Goal: Task Accomplishment & Management: Use online tool/utility

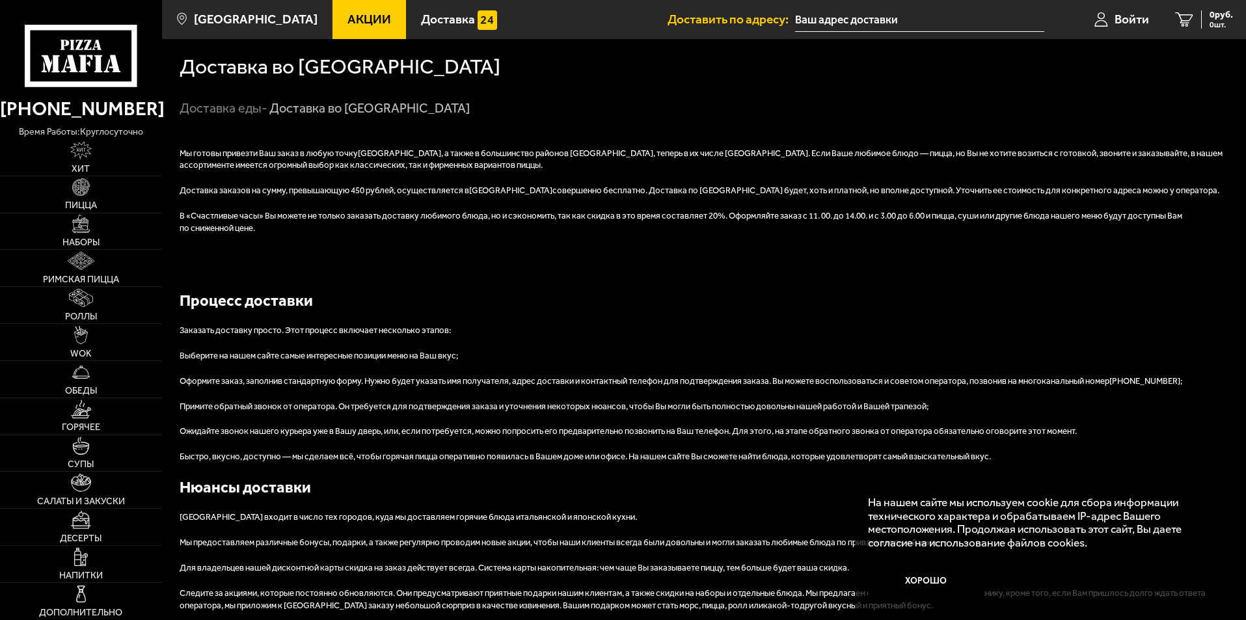
click at [877, 25] on input "text" at bounding box center [919, 20] width 249 height 24
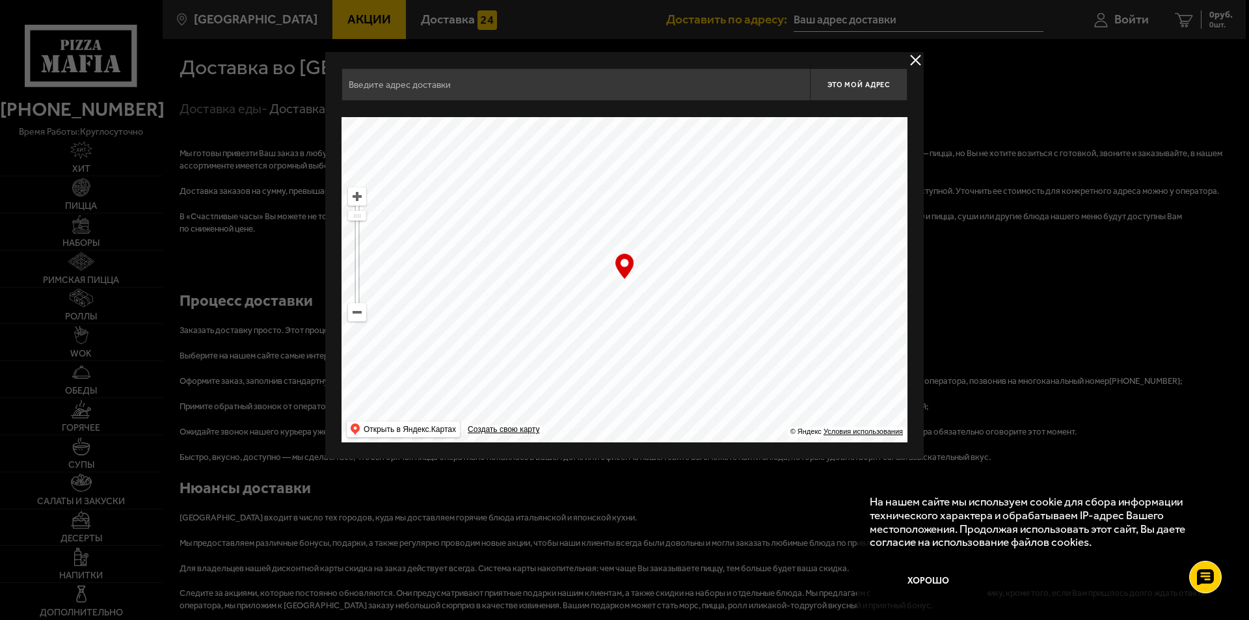
click at [563, 90] on input "text" at bounding box center [576, 84] width 468 height 33
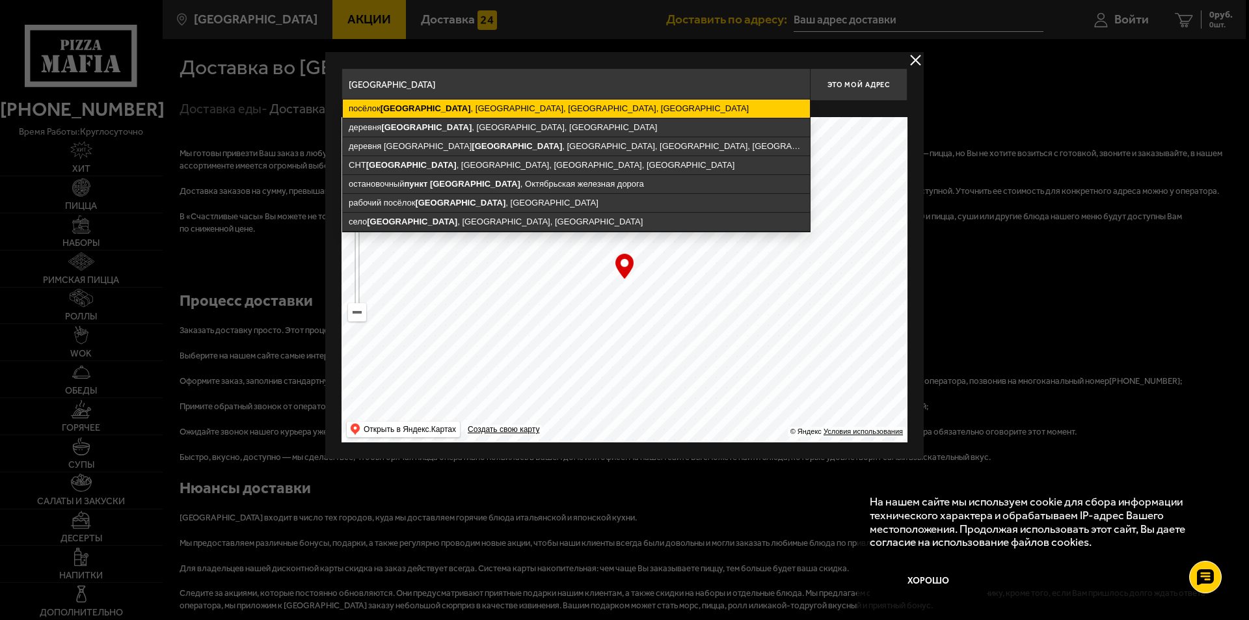
click at [547, 105] on ymaps "посёлок [GEOGRAPHIC_DATA] , [GEOGRAPHIC_DATA], [GEOGRAPHIC_DATA], [GEOGRAPHIC_D…" at bounding box center [576, 109] width 467 height 18
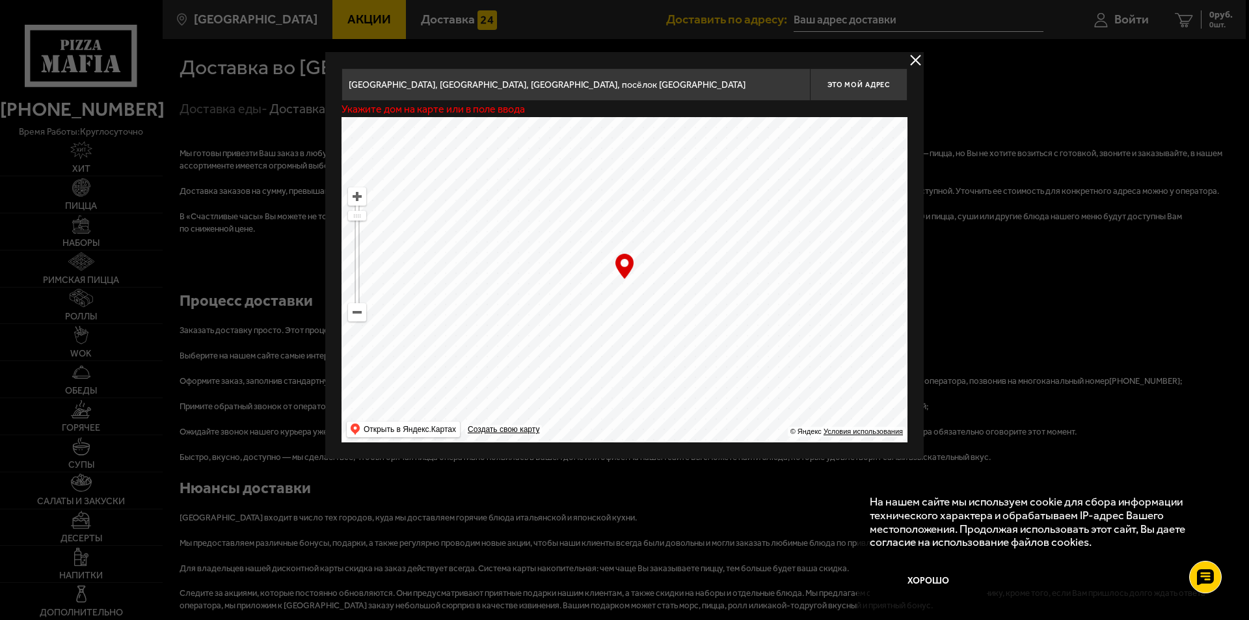
click at [779, 90] on input "[GEOGRAPHIC_DATA], [GEOGRAPHIC_DATA], [GEOGRAPHIC_DATA], посёлок [GEOGRAPHIC_DA…" at bounding box center [576, 84] width 468 height 33
drag, startPoint x: 360, startPoint y: 220, endPoint x: 366, endPoint y: 226, distance: 7.8
click at [366, 226] on ymaps at bounding box center [357, 226] width 18 height 10
drag, startPoint x: 366, startPoint y: 226, endPoint x: 364, endPoint y: 251, distance: 25.4
click at [364, 251] on ymaps at bounding box center [357, 252] width 18 height 10
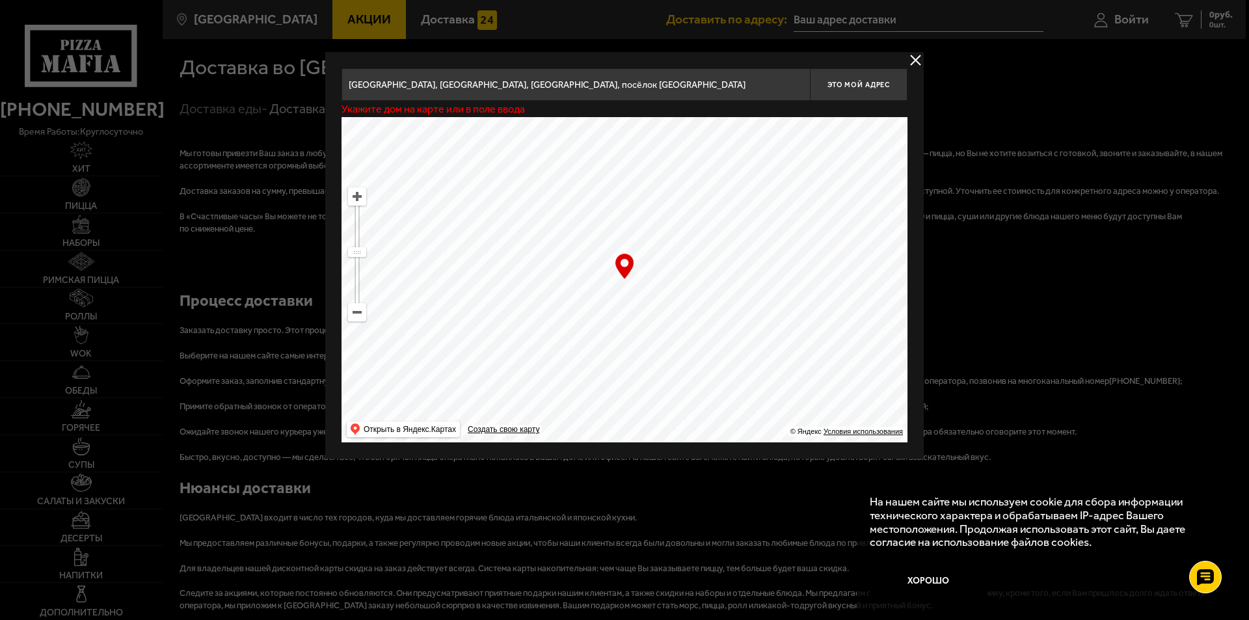
drag, startPoint x: 738, startPoint y: 308, endPoint x: 632, endPoint y: 306, distance: 106.7
click at [632, 306] on ymaps at bounding box center [625, 279] width 566 height 325
click at [355, 199] on ymaps at bounding box center [357, 196] width 17 height 17
click at [354, 199] on ymaps at bounding box center [357, 196] width 17 height 17
drag, startPoint x: 354, startPoint y: 199, endPoint x: 590, endPoint y: 202, distance: 236.2
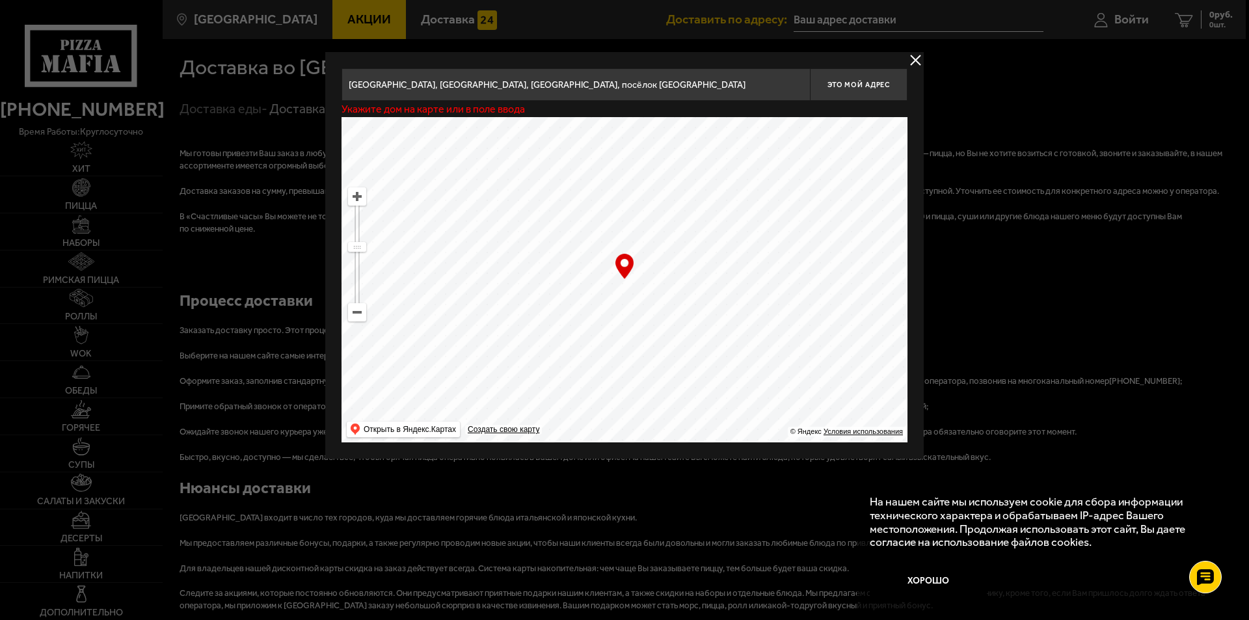
click at [355, 199] on ymaps at bounding box center [357, 196] width 17 height 17
drag, startPoint x: 590, startPoint y: 202, endPoint x: 665, endPoint y: 394, distance: 206.0
click at [668, 394] on ymaps at bounding box center [625, 279] width 566 height 325
click at [358, 197] on ymaps at bounding box center [357, 196] width 17 height 17
click at [358, 196] on ymaps at bounding box center [357, 196] width 17 height 17
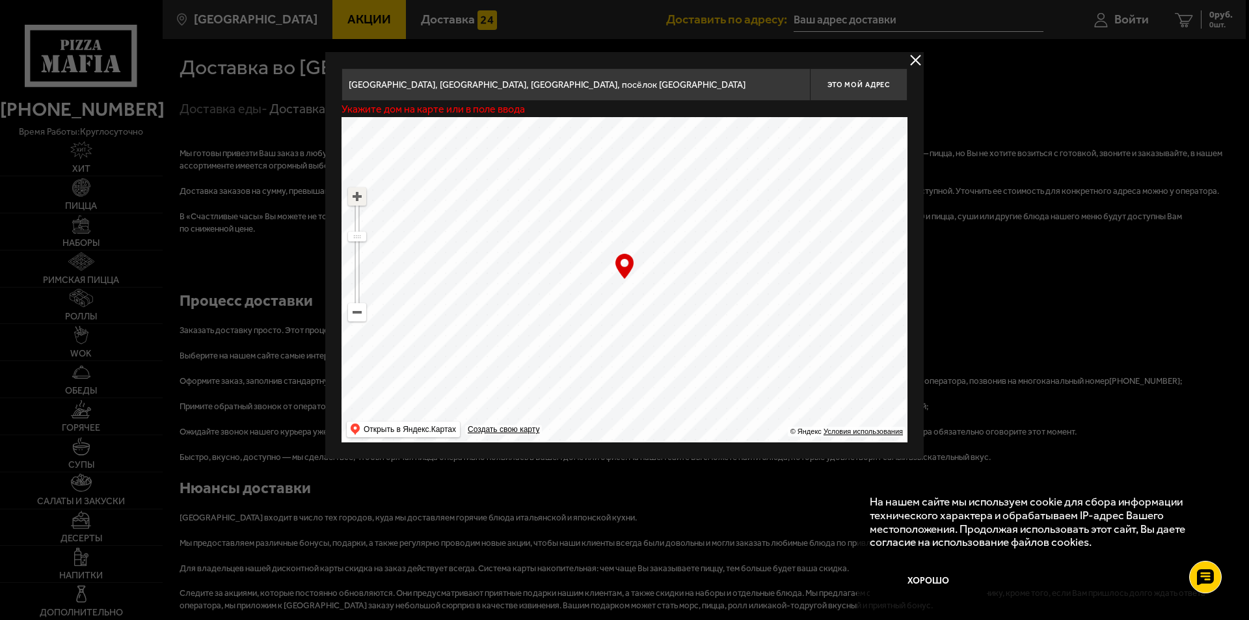
click at [358, 196] on ymaps at bounding box center [357, 196] width 17 height 17
drag, startPoint x: 699, startPoint y: 229, endPoint x: 647, endPoint y: 261, distance: 60.5
click at [647, 261] on ymaps at bounding box center [625, 279] width 566 height 325
click at [368, 194] on ymaps at bounding box center [625, 279] width 566 height 325
click at [339, 195] on div "посёлок [GEOGRAPHIC_DATA] , [GEOGRAPHIC_DATA], [GEOGRAPHIC_DATA], [STREET_ADDRE…" at bounding box center [624, 255] width 599 height 407
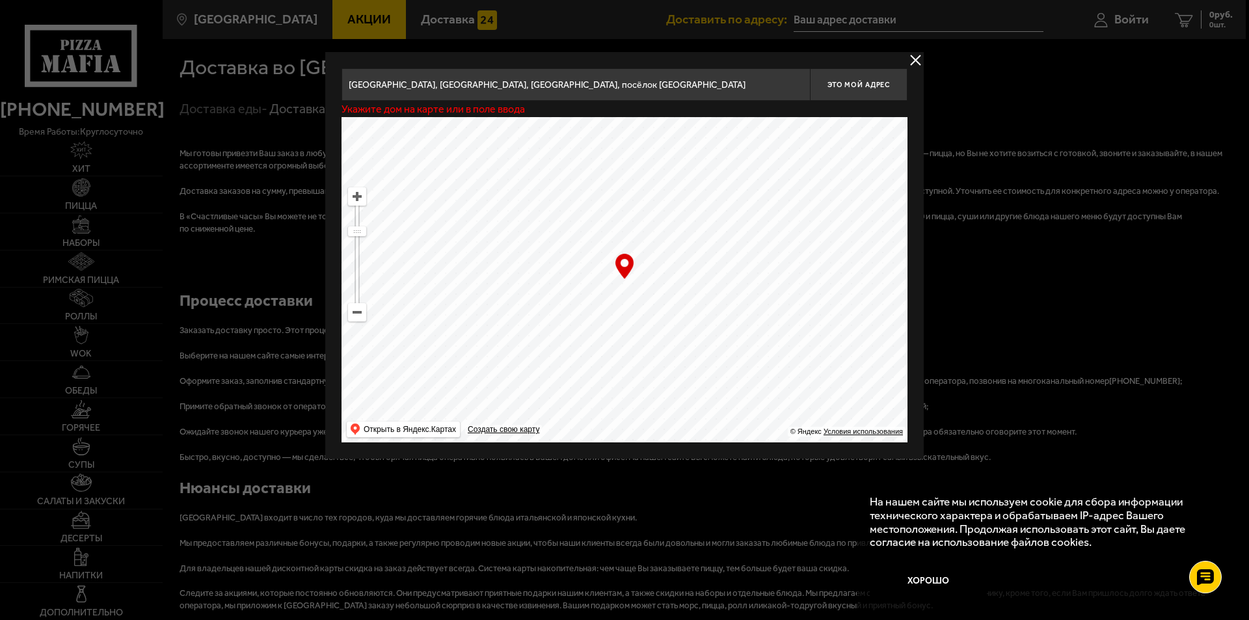
click at [351, 195] on ymaps at bounding box center [357, 196] width 17 height 17
drag, startPoint x: 578, startPoint y: 230, endPoint x: 611, endPoint y: 281, distance: 60.3
click at [611, 281] on ymaps at bounding box center [625, 279] width 566 height 325
click at [370, 200] on ymaps at bounding box center [625, 279] width 566 height 325
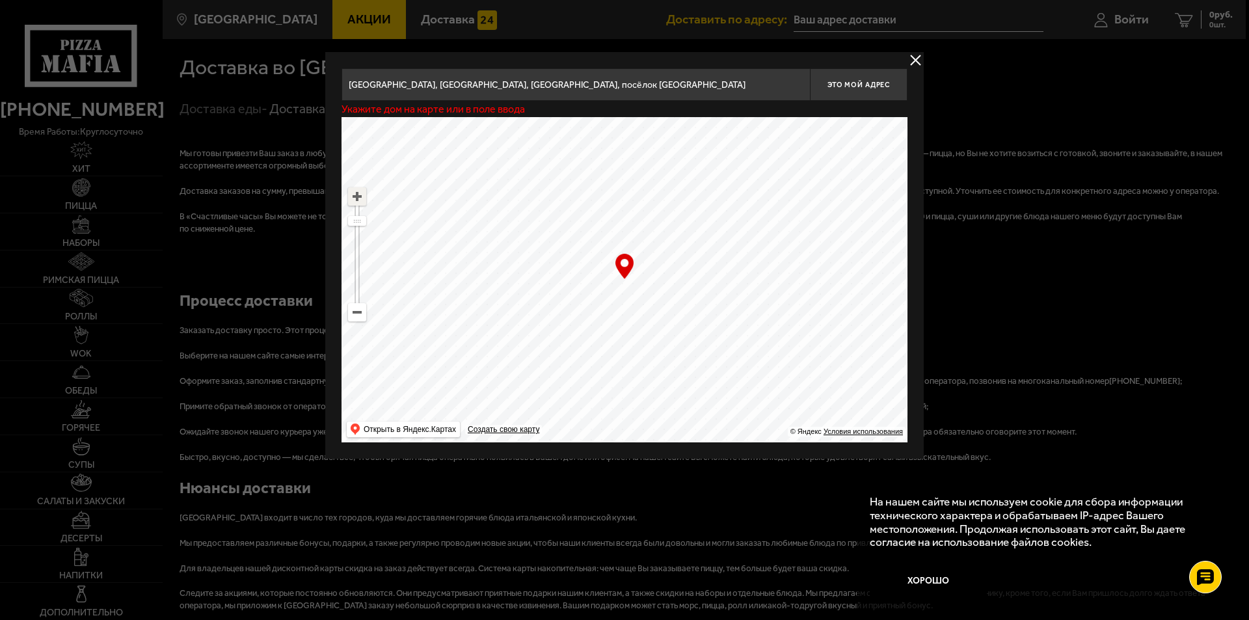
click at [357, 202] on ymaps at bounding box center [357, 196] width 17 height 17
drag, startPoint x: 610, startPoint y: 236, endPoint x: 617, endPoint y: 258, distance: 23.9
click at [617, 258] on div "… © Яндекс Условия использования Открыть в Яндекс.Картах Создать свою карту" at bounding box center [625, 279] width 566 height 325
type input "[GEOGRAPHIC_DATA], [GEOGRAPHIC_DATA], [GEOGRAPHIC_DATA], посёлок [GEOGRAPHIC_DA…"
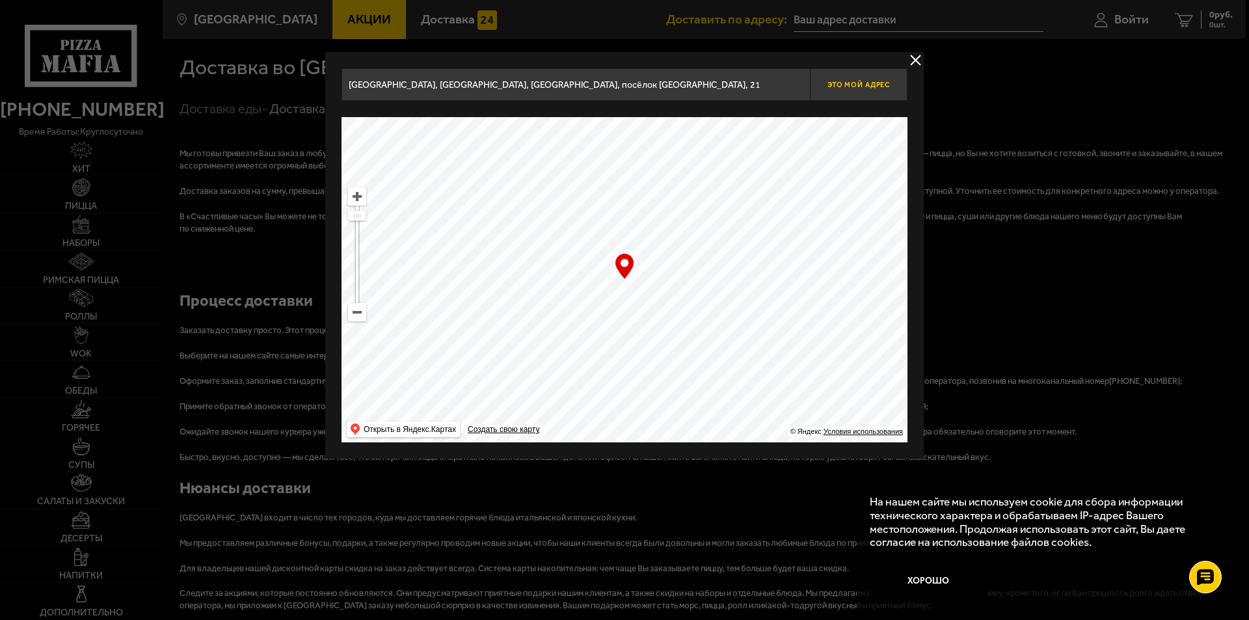
click at [876, 79] on button "Это мой адрес" at bounding box center [859, 84] width 98 height 33
